Goal: Transaction & Acquisition: Purchase product/service

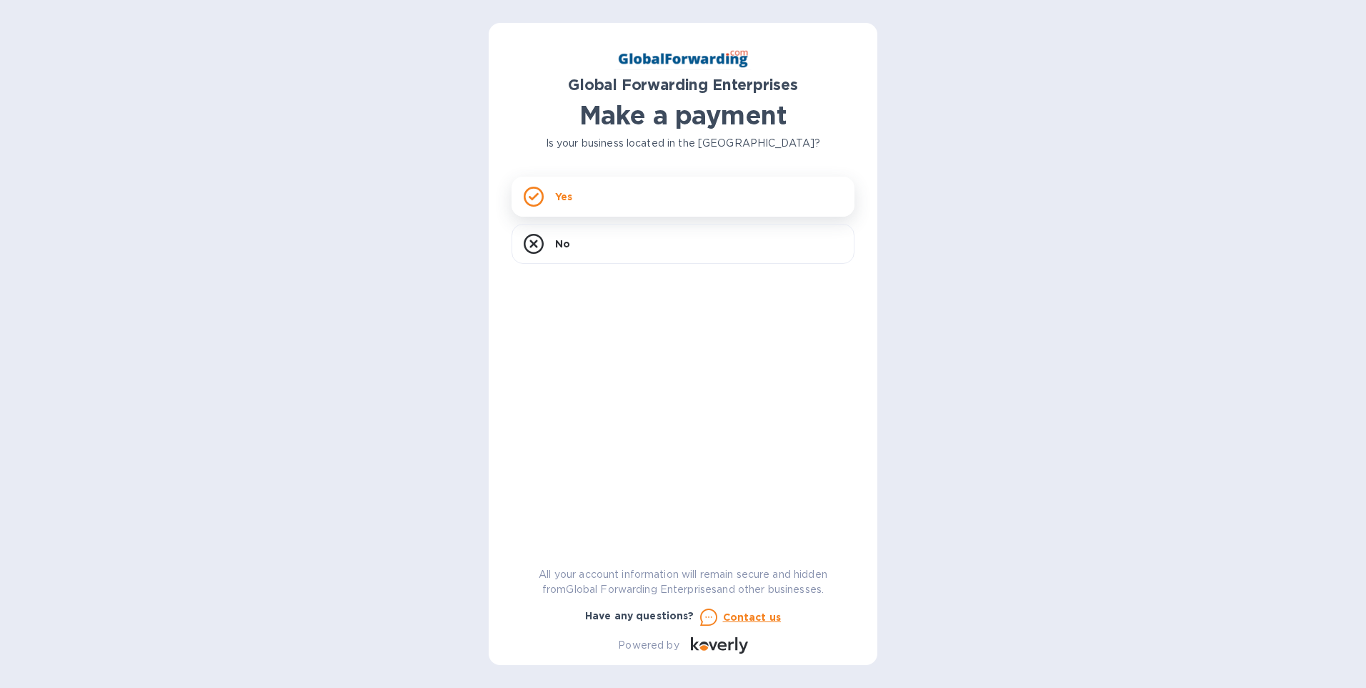
click at [561, 198] on p "Yes" at bounding box center [563, 196] width 17 height 14
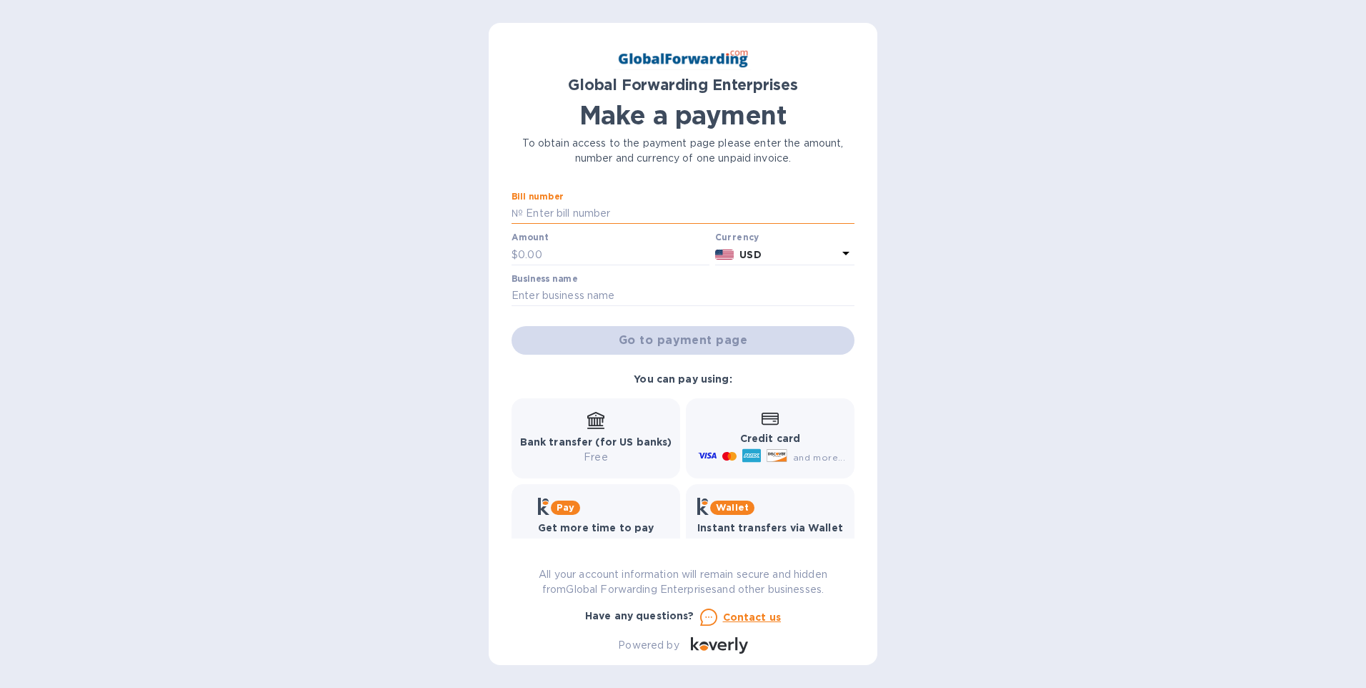
click at [567, 215] on input "text" at bounding box center [689, 213] width 332 height 21
type input "79684711"
click at [554, 249] on input "text" at bounding box center [614, 254] width 192 height 21
type input "1,915.00"
click at [684, 289] on input "text" at bounding box center [683, 295] width 343 height 21
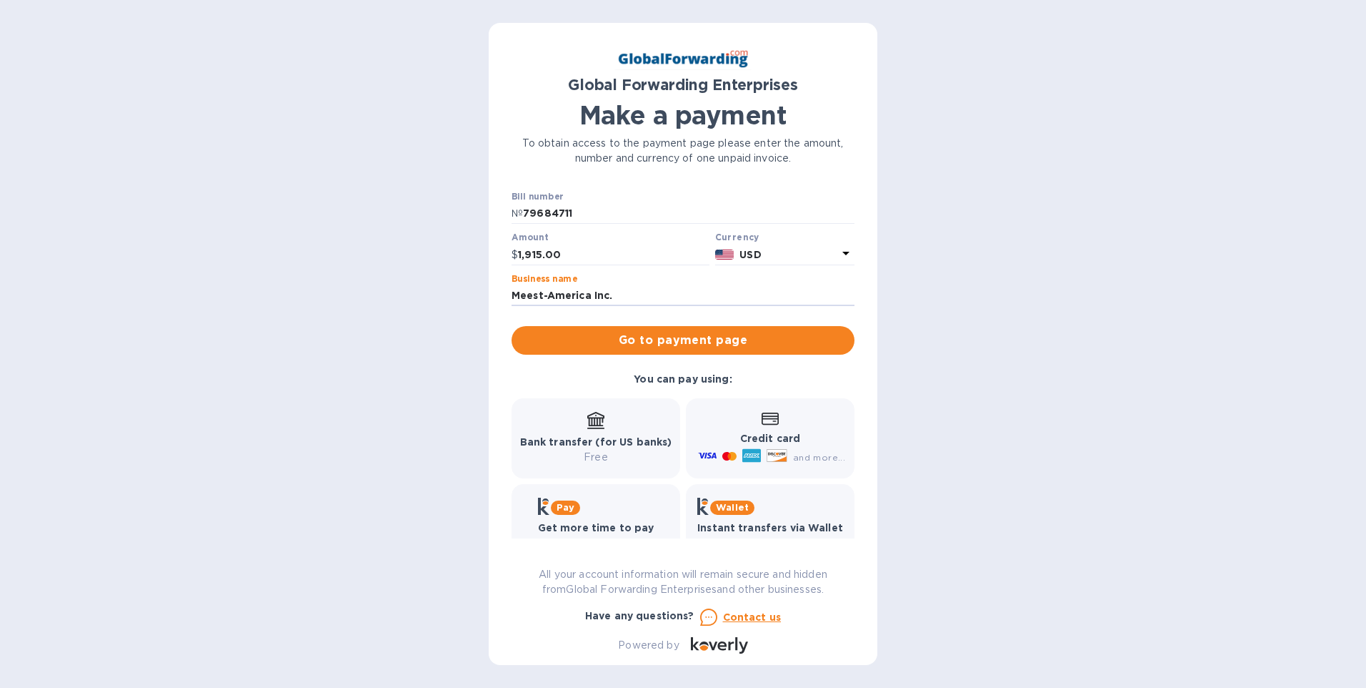
type input "Meest-America Inc."
click at [592, 433] on div "Bank transfer (for US banks) Free" at bounding box center [596, 438] width 152 height 53
click at [638, 338] on span "Go to payment page" at bounding box center [683, 340] width 320 height 17
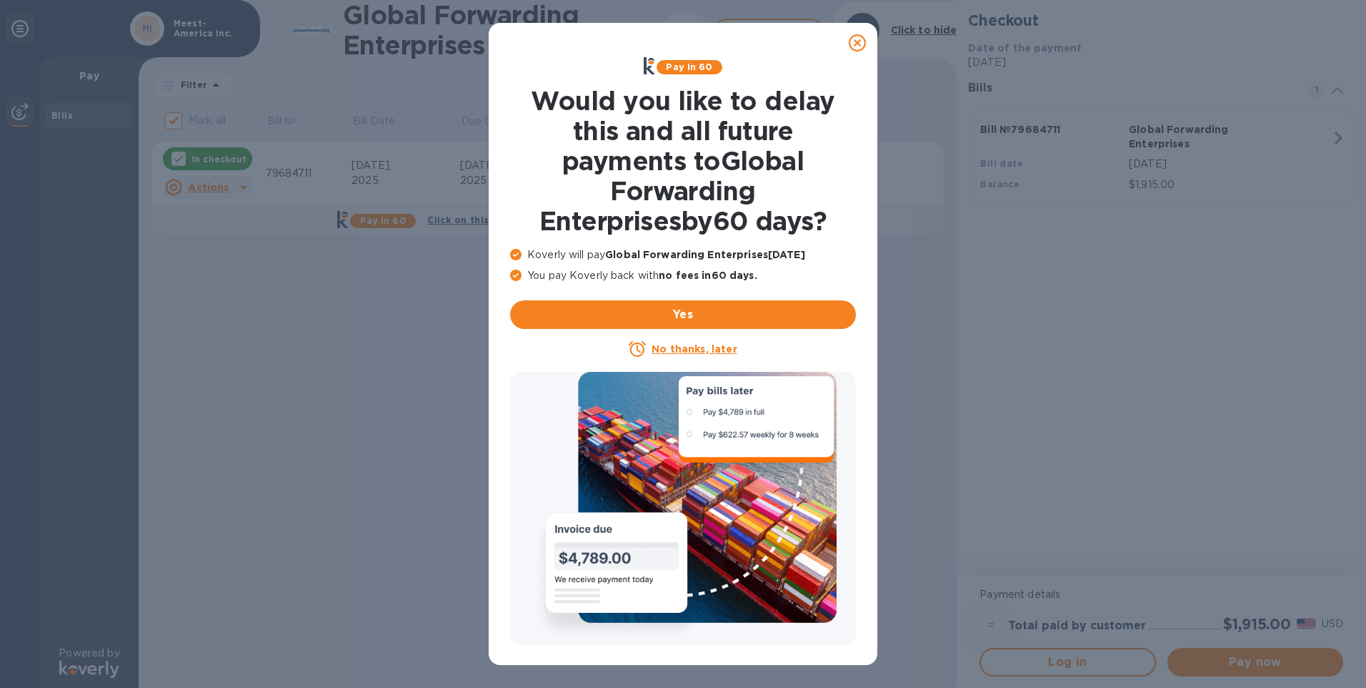
click at [854, 38] on icon at bounding box center [857, 42] width 17 height 17
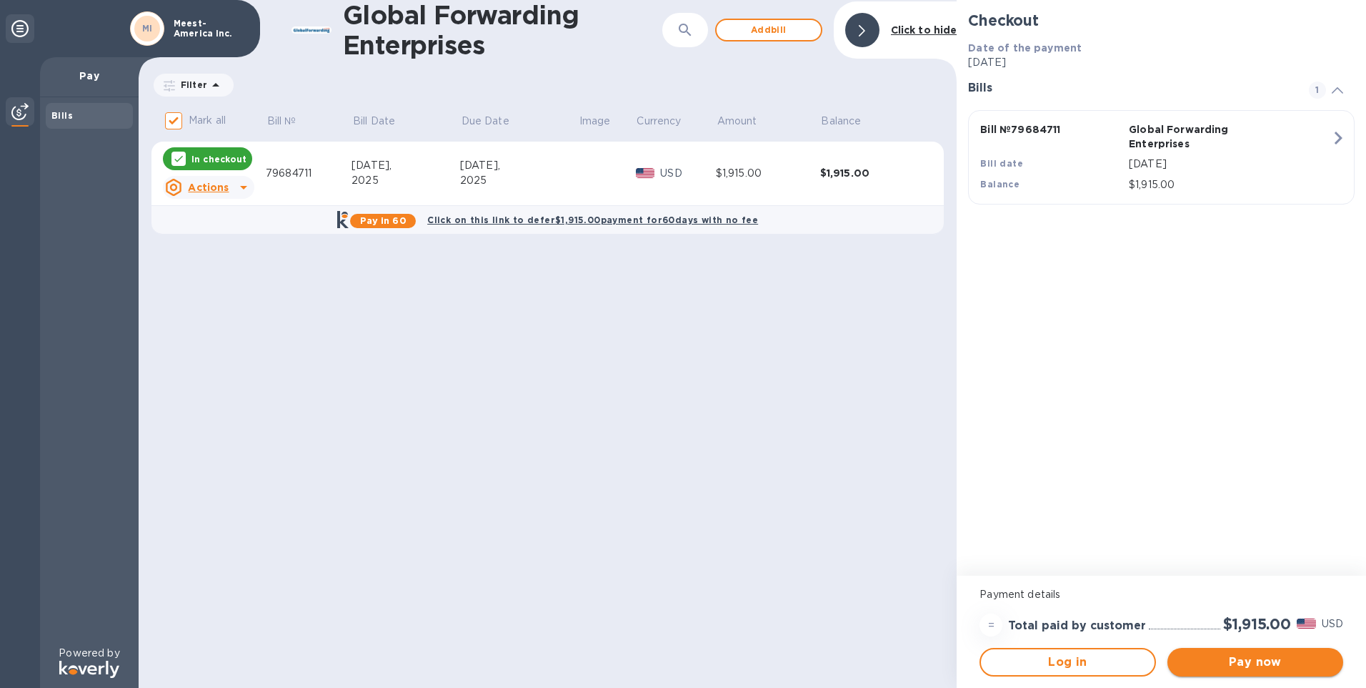
click at [1205, 650] on button "Pay now" at bounding box center [1256, 661] width 176 height 29
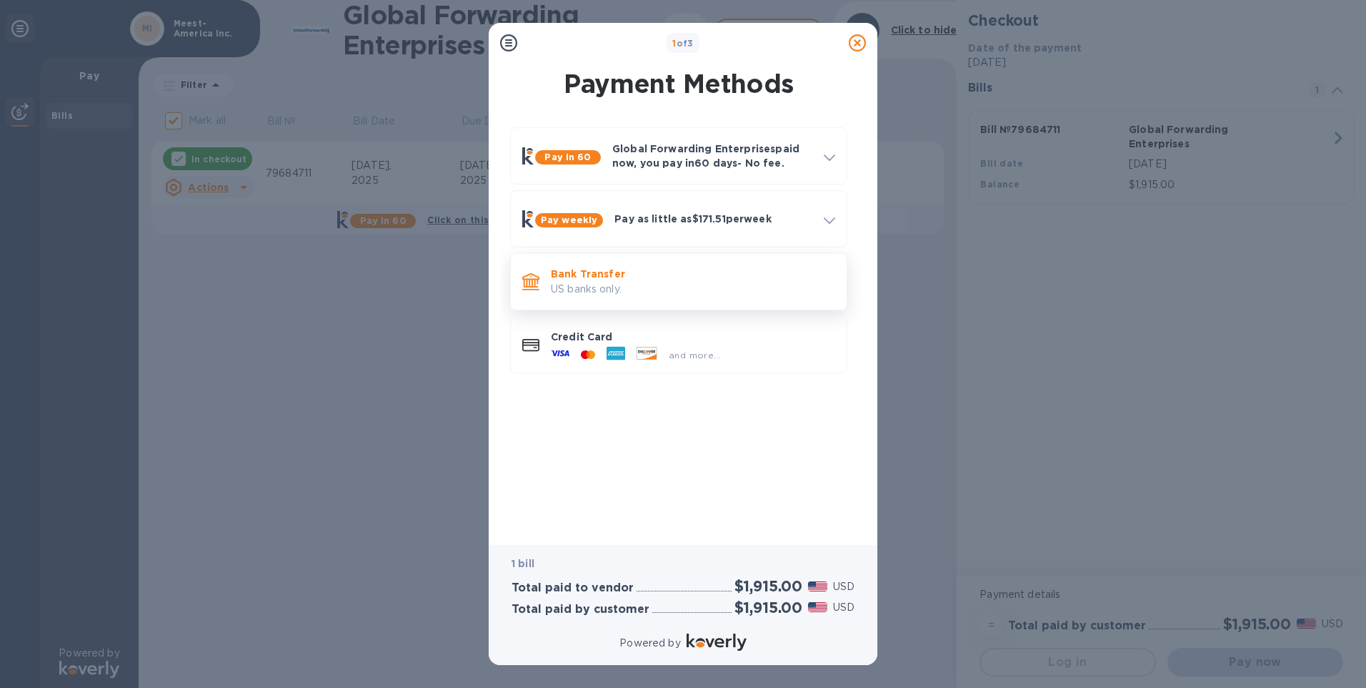
click at [558, 280] on p "Bank Transfer" at bounding box center [693, 274] width 284 height 14
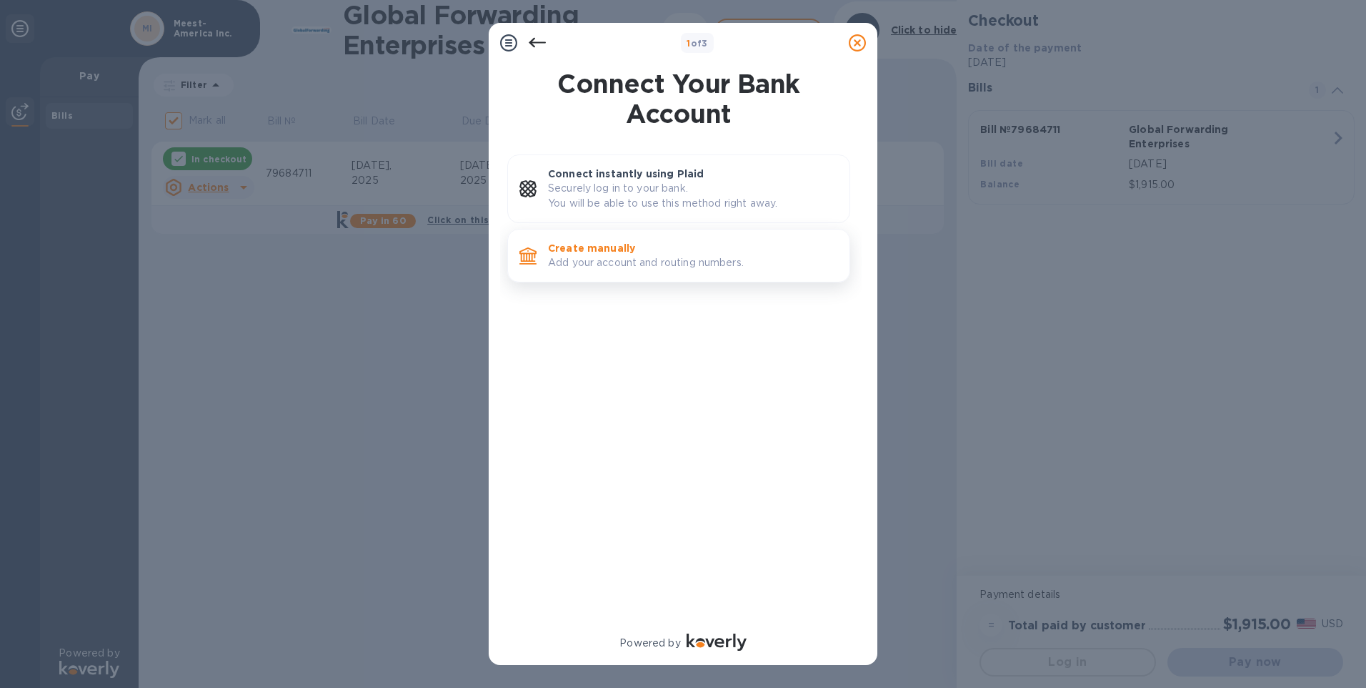
click at [577, 257] on p "Add your account and routing numbers." at bounding box center [693, 262] width 290 height 15
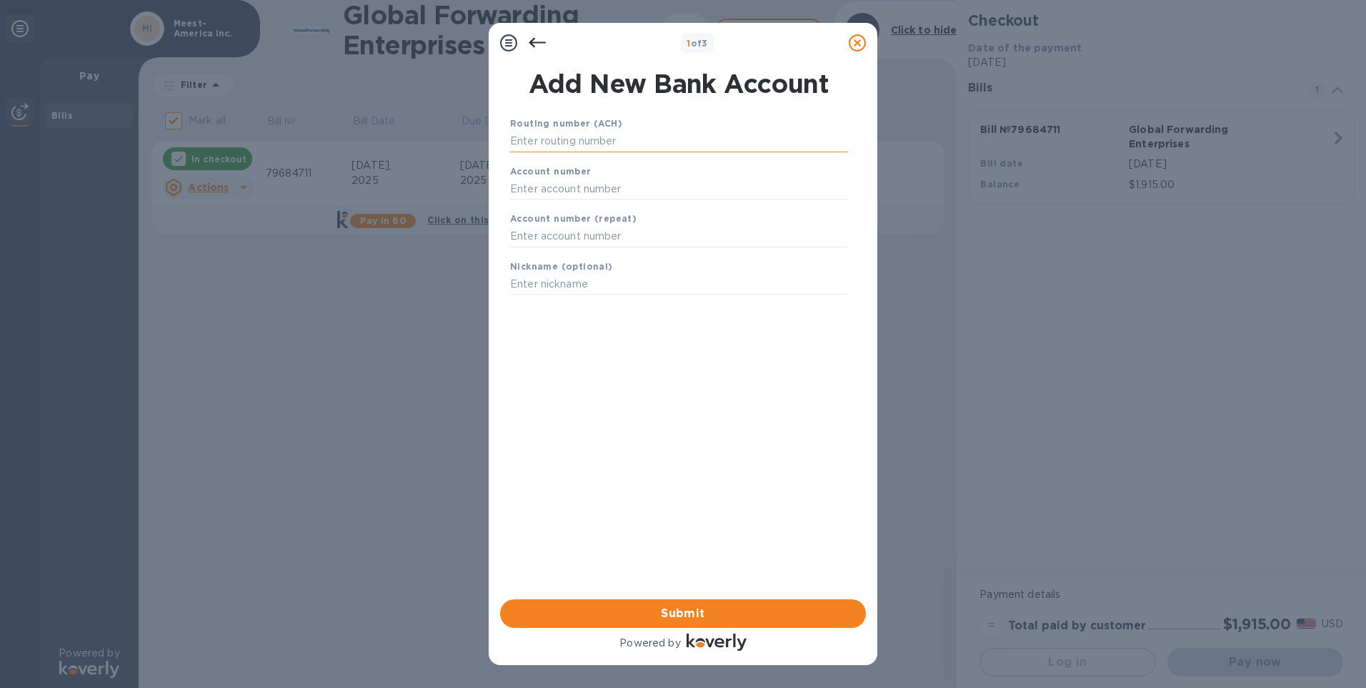
click at [537, 139] on input "text" at bounding box center [678, 141] width 337 height 21
paste input "21202337"
type input "021202337"
click at [548, 202] on input "text" at bounding box center [678, 206] width 337 height 21
paste input "938335889"
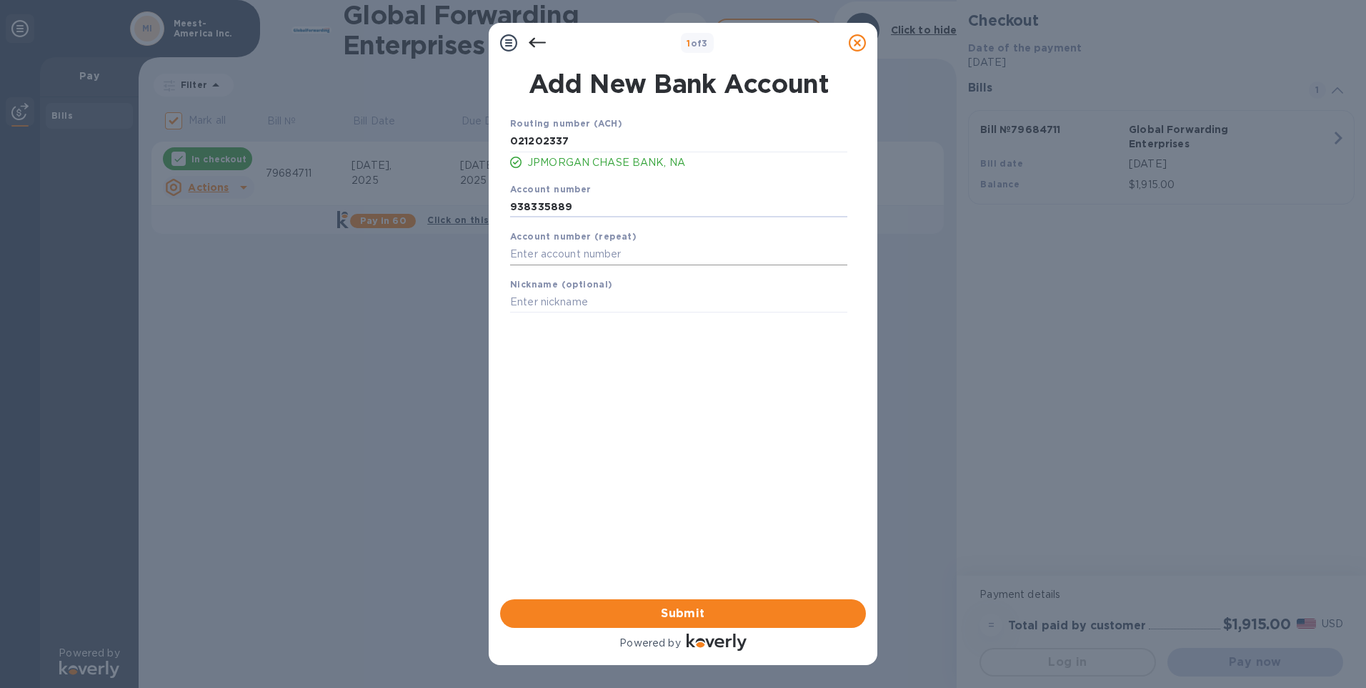
type input "938335889"
click at [554, 255] on input "text" at bounding box center [678, 254] width 337 height 21
type input "938335889"
click at [643, 295] on input "text" at bounding box center [678, 302] width 337 height 21
type input "Meest-America"
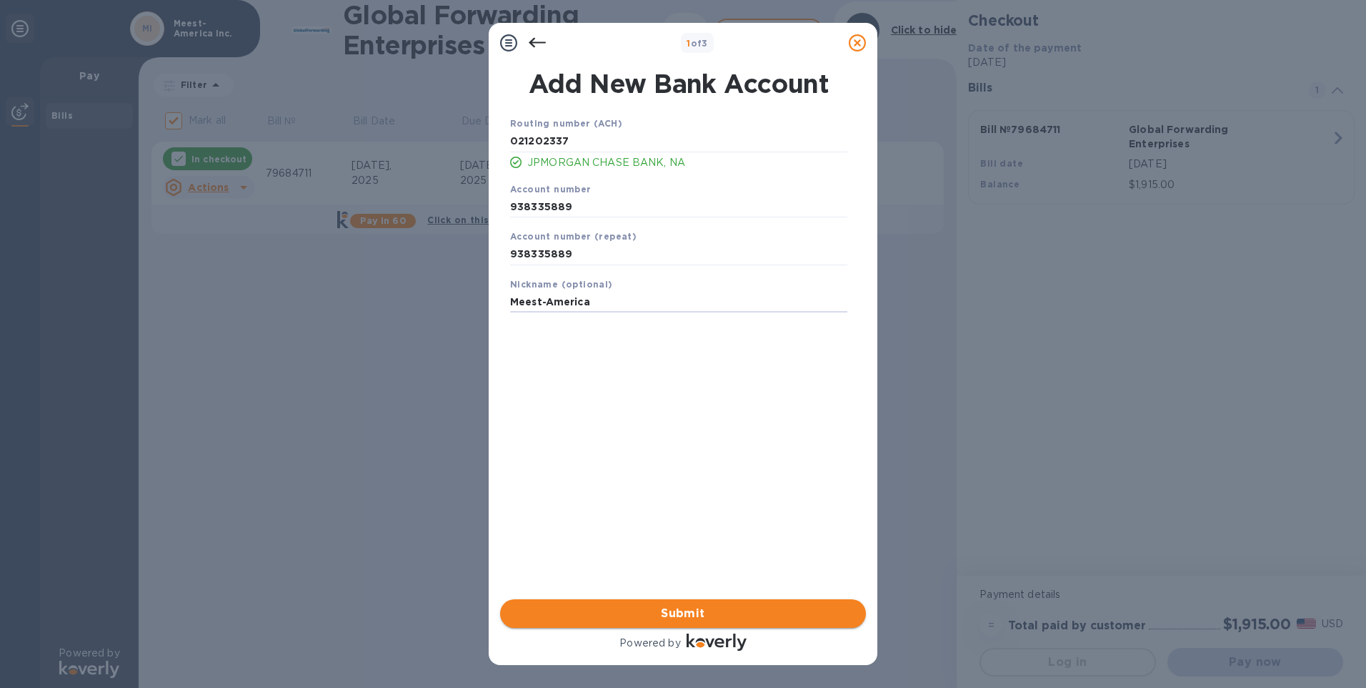
click at [599, 606] on span "Submit" at bounding box center [683, 613] width 343 height 17
